Goal: Information Seeking & Learning: Learn about a topic

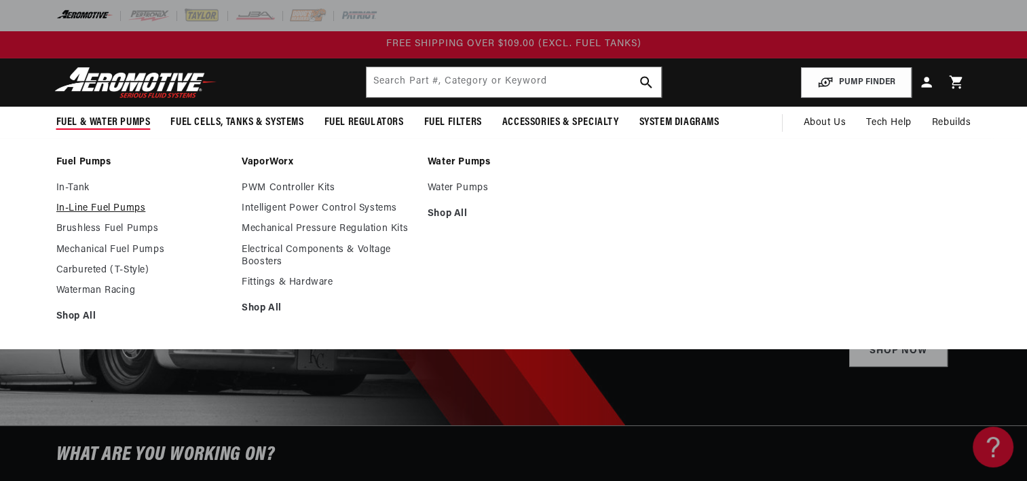
click at [111, 205] on link "In-Line Fuel Pumps" at bounding box center [142, 208] width 172 height 12
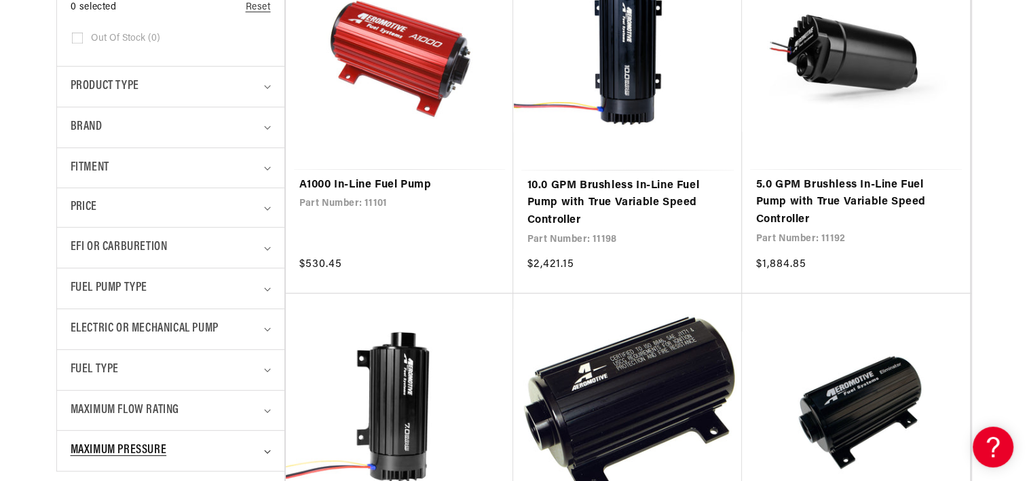
scroll to position [679, 0]
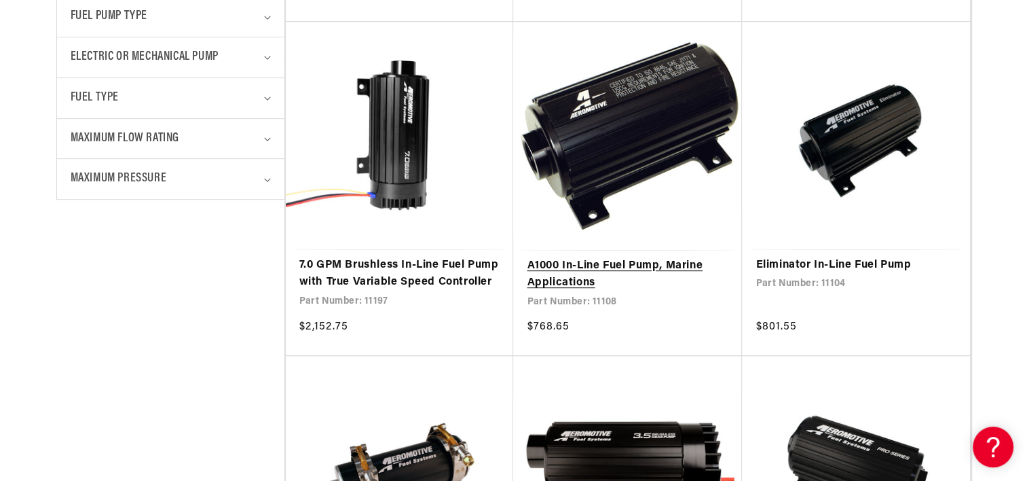
click at [590, 257] on link "A1000 In-Line Fuel Pump, Marine Applications" at bounding box center [628, 274] width 202 height 35
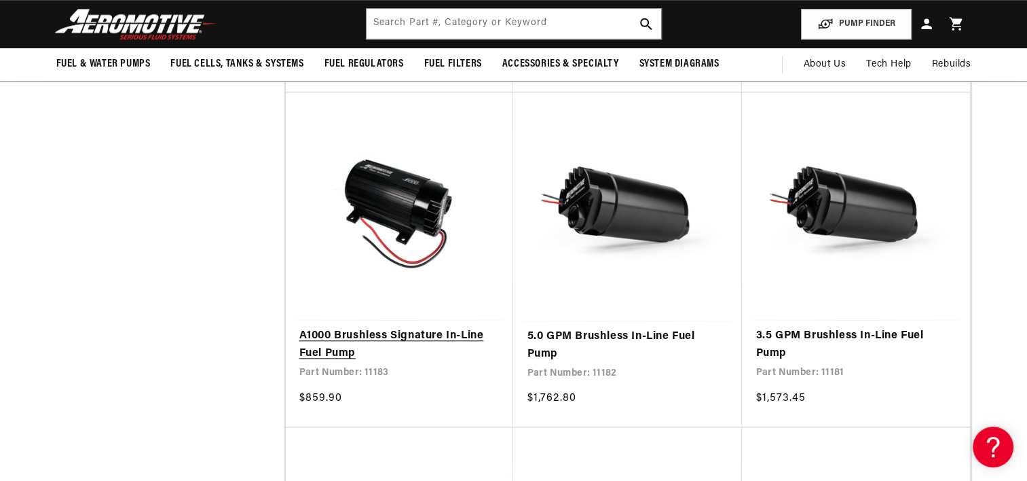
scroll to position [1290, 0]
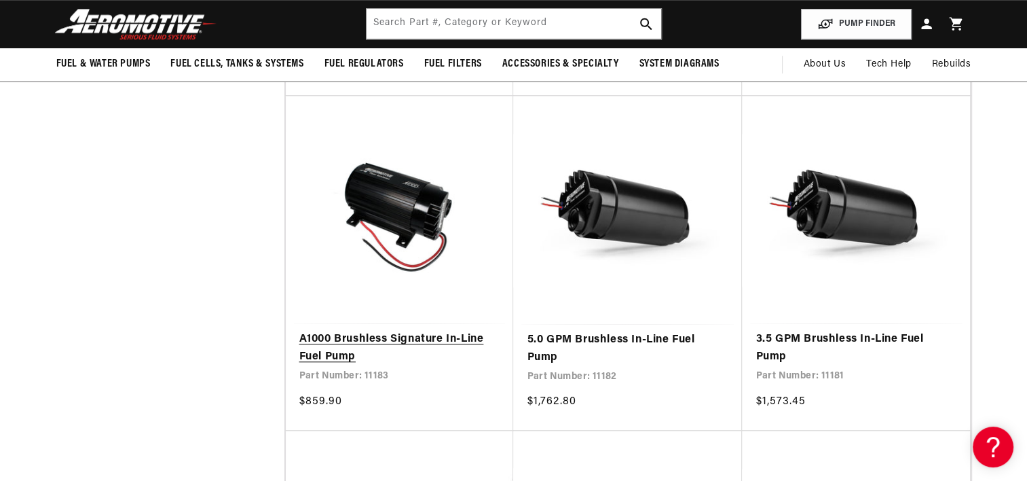
click at [396, 331] on link "A1000 Brushless Signature In-Line Fuel Pump" at bounding box center [399, 348] width 201 height 35
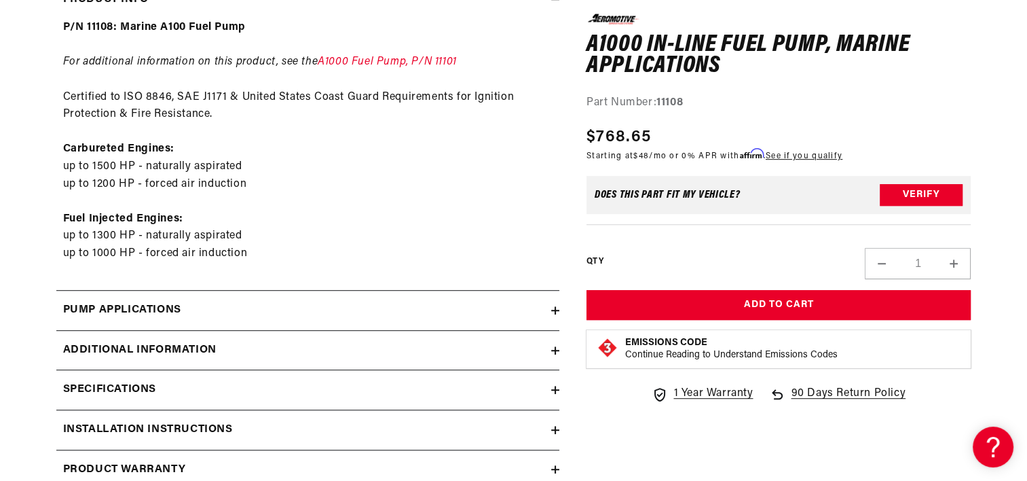
scroll to position [815, 0]
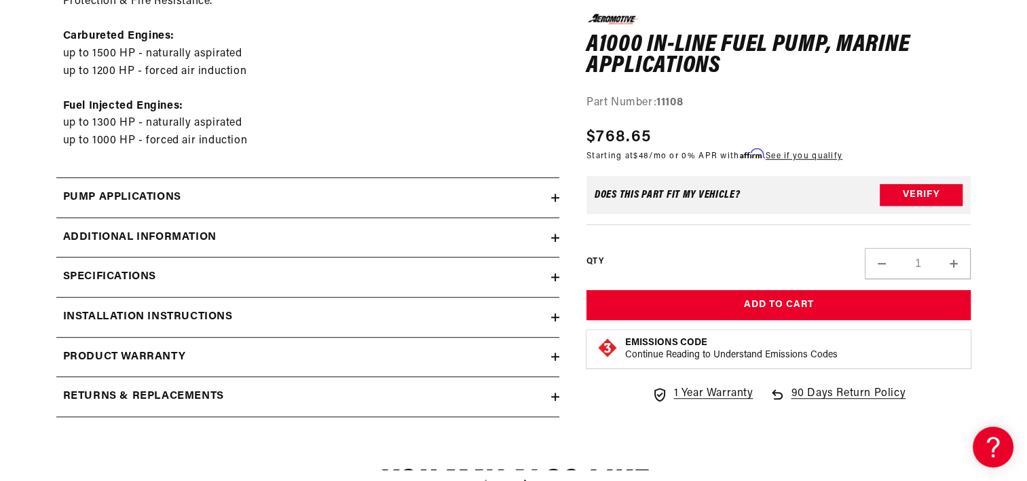
click at [157, 191] on h2 "Pump Applications" at bounding box center [122, 198] width 118 height 18
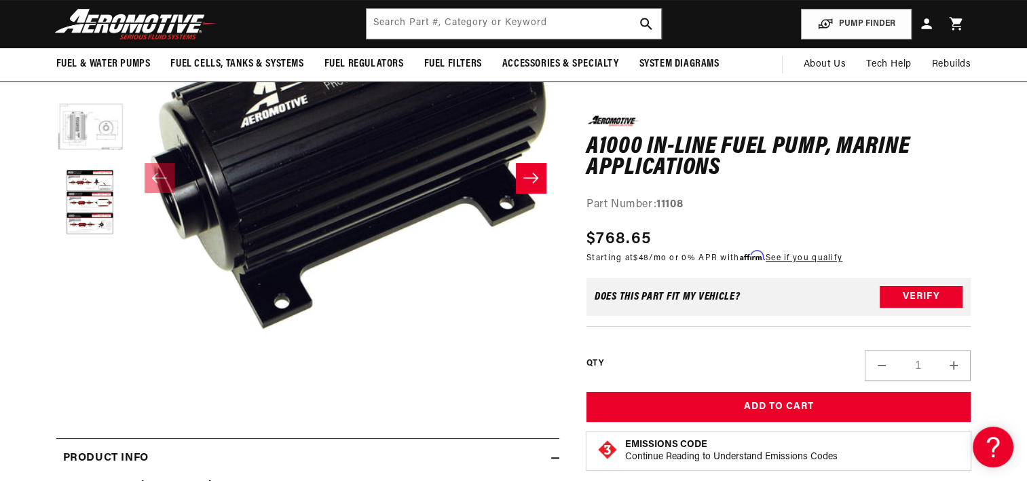
scroll to position [136, 0]
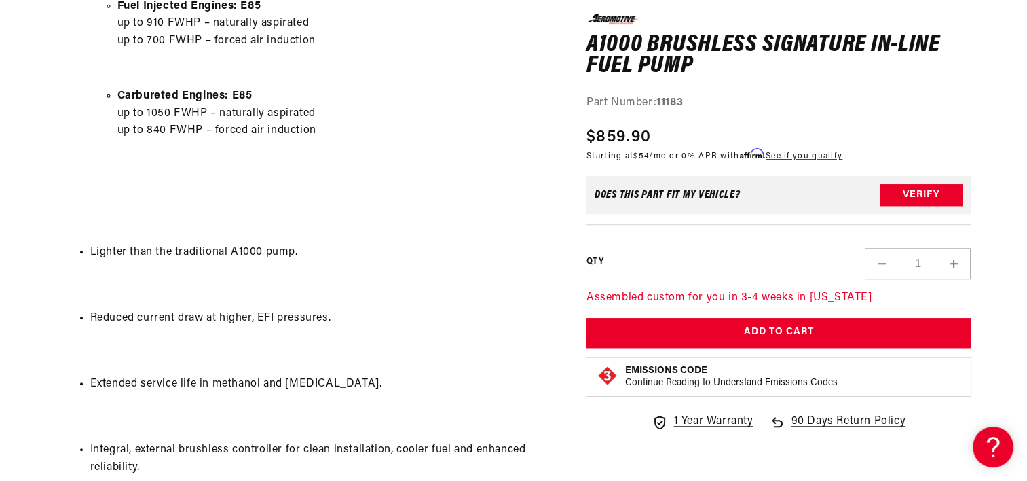
scroll to position [1494, 0]
